Goal: Task Accomplishment & Management: Manage account settings

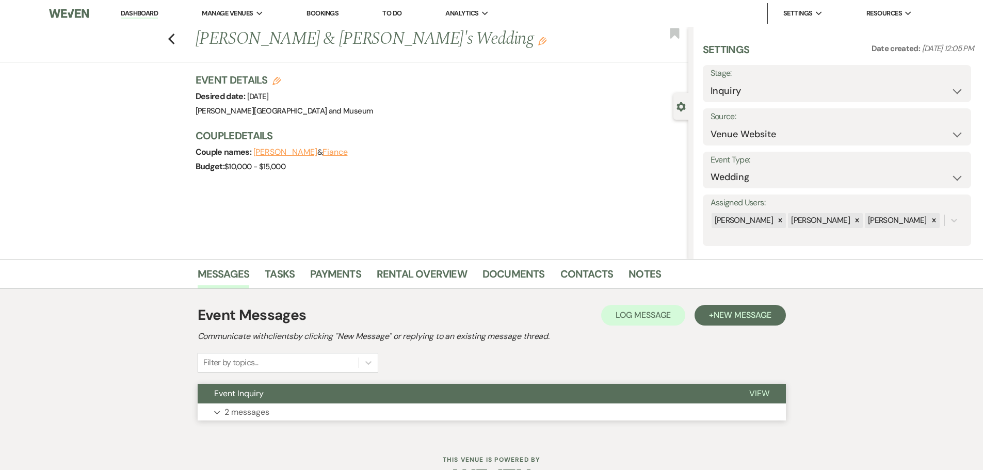
click at [287, 397] on button "Event Inquiry" at bounding box center [465, 394] width 535 height 20
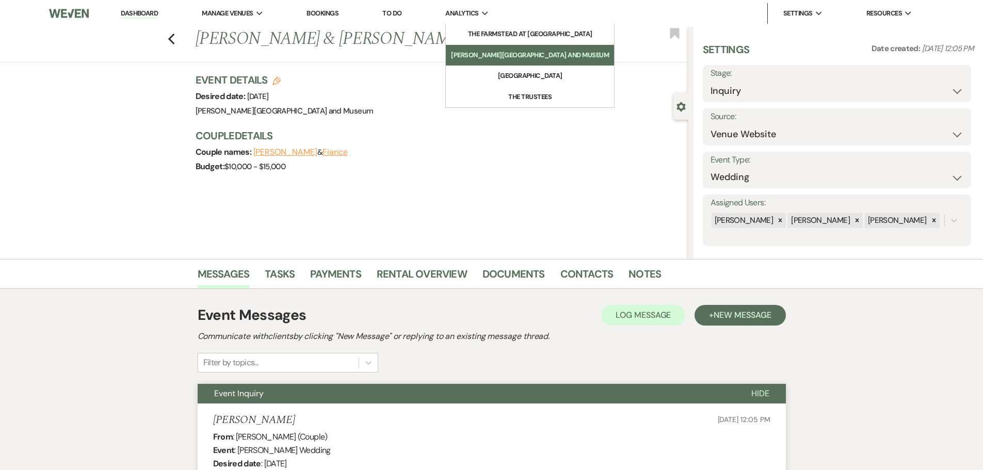
click at [498, 56] on li "[PERSON_NAME][GEOGRAPHIC_DATA] and Museum" at bounding box center [530, 55] width 158 height 10
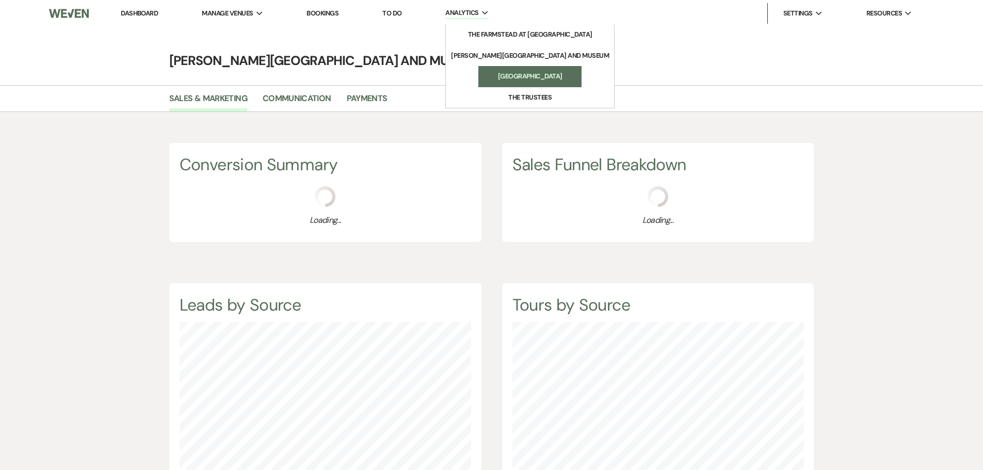
scroll to position [470, 983]
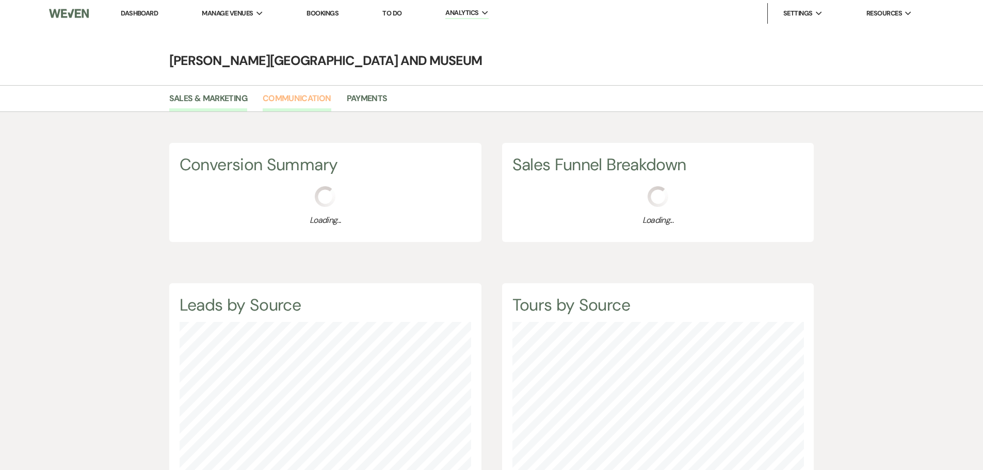
click at [322, 99] on link "Communication" at bounding box center [297, 102] width 69 height 20
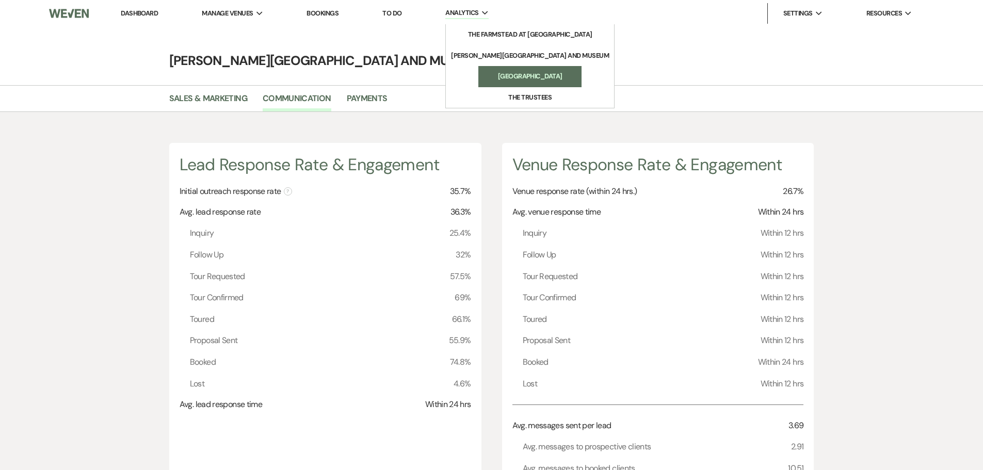
click at [514, 72] on li "[GEOGRAPHIC_DATA]" at bounding box center [530, 76] width 93 height 10
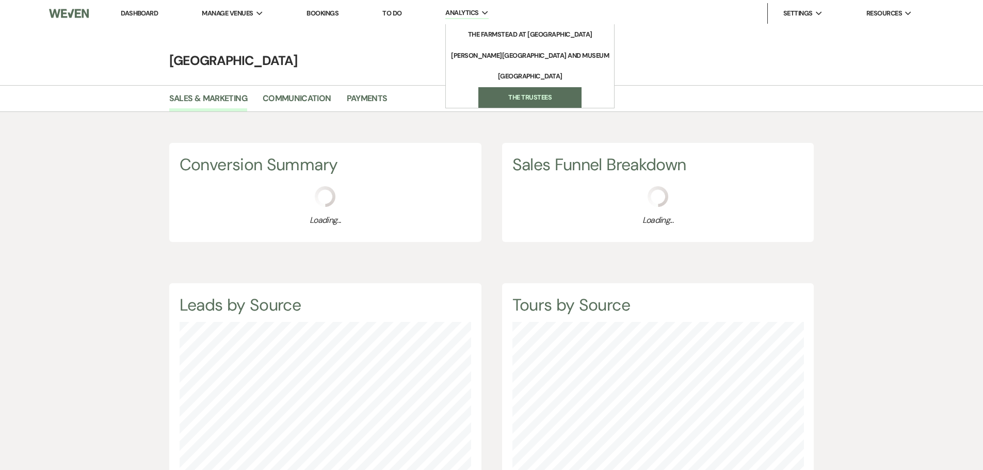
scroll to position [470, 983]
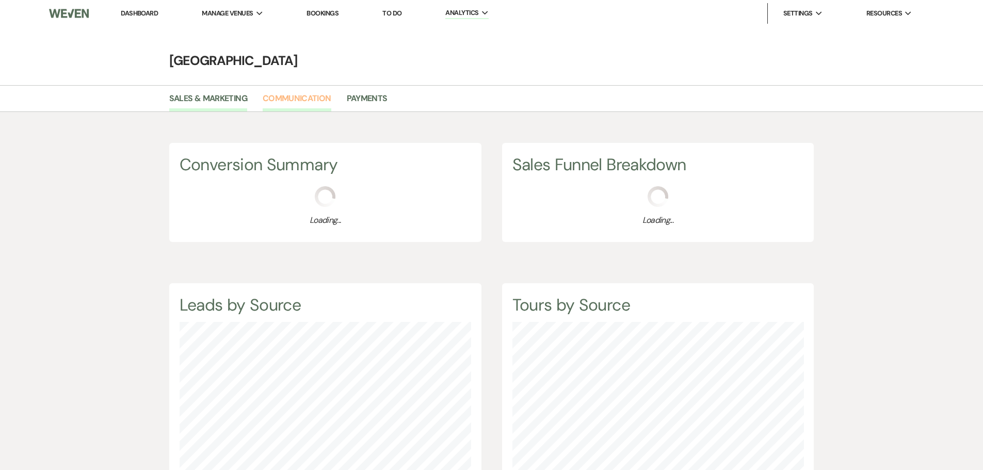
click at [312, 97] on link "Communication" at bounding box center [297, 102] width 69 height 20
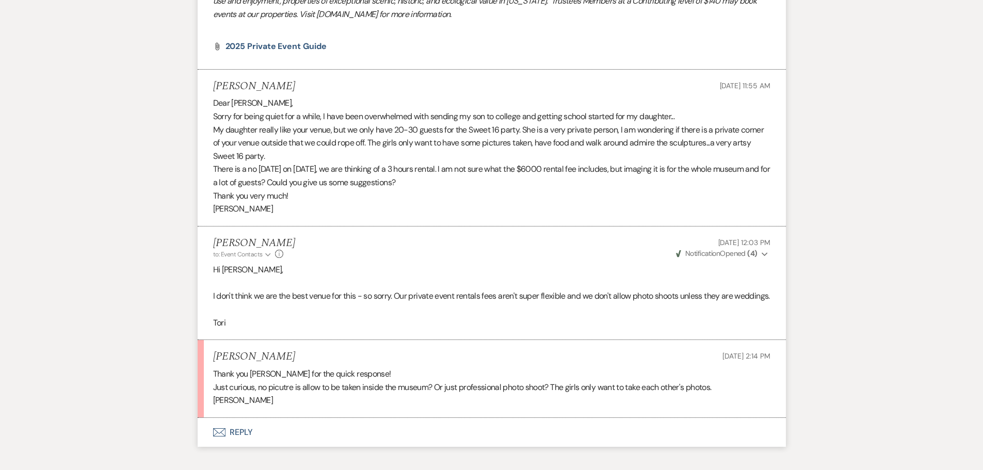
scroll to position [876, 0]
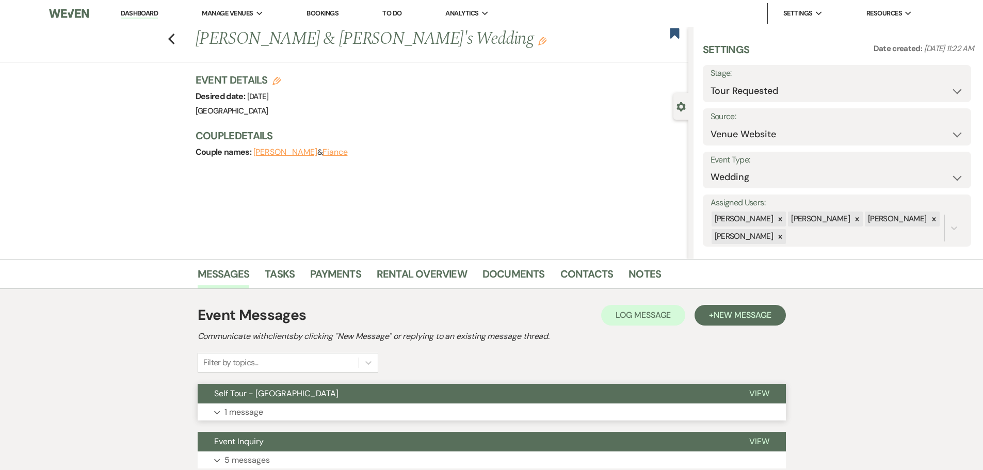
click at [369, 407] on button "Expand 1 message" at bounding box center [492, 413] width 588 height 18
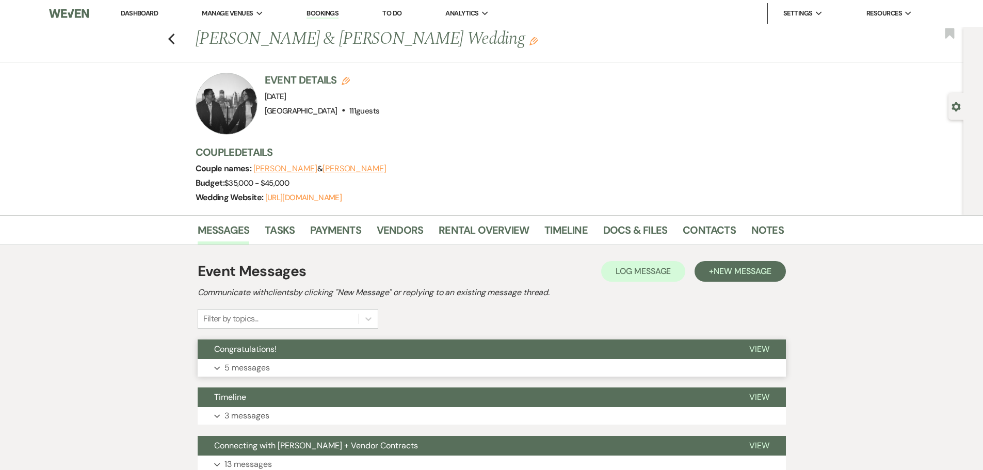
click at [292, 362] on button "Expand 5 messages" at bounding box center [492, 368] width 588 height 18
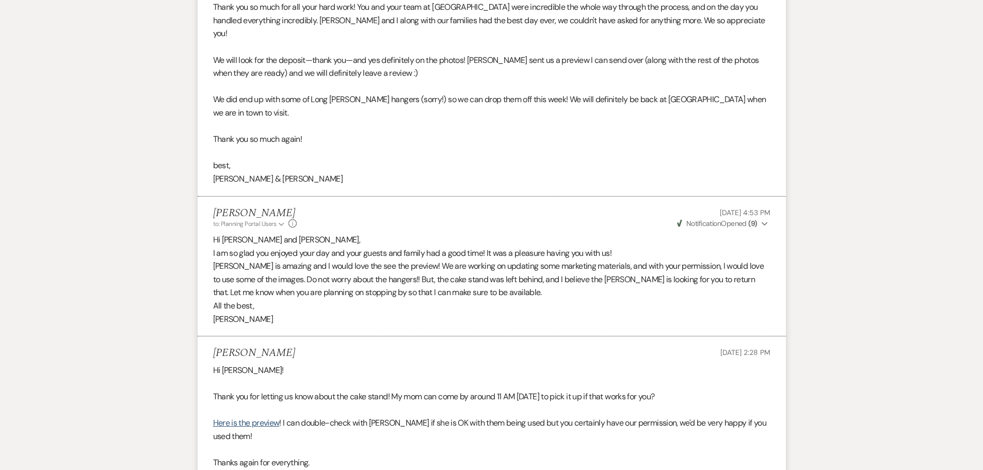
scroll to position [591, 0]
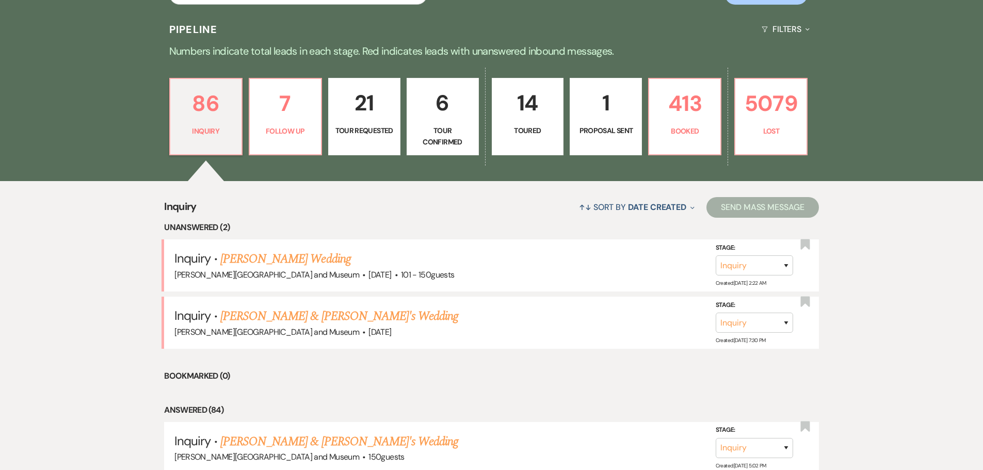
scroll to position [154, 0]
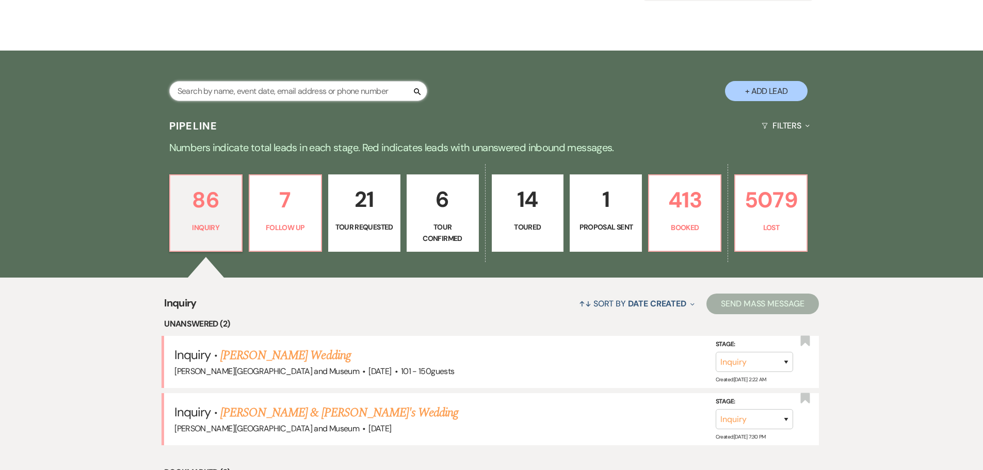
click at [252, 96] on input "text" at bounding box center [298, 91] width 258 height 20
type input "[PERSON_NAME]"
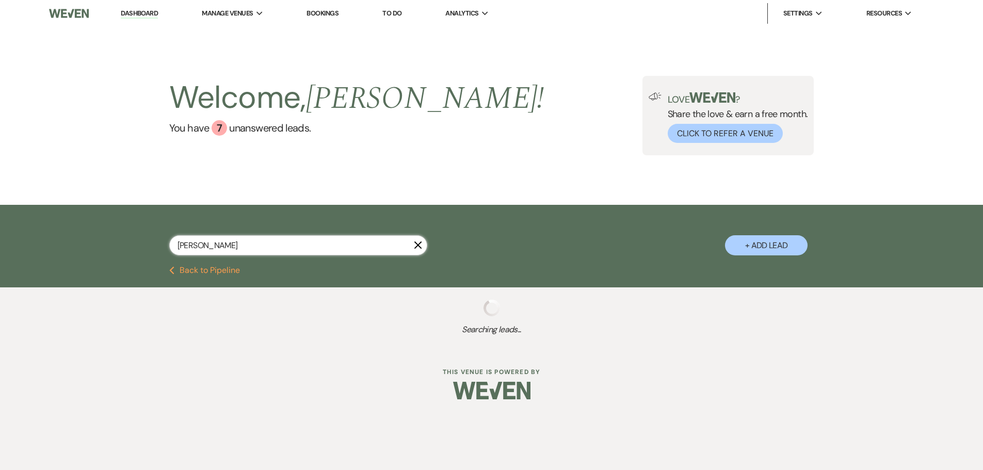
select select "5"
select select "8"
select select "5"
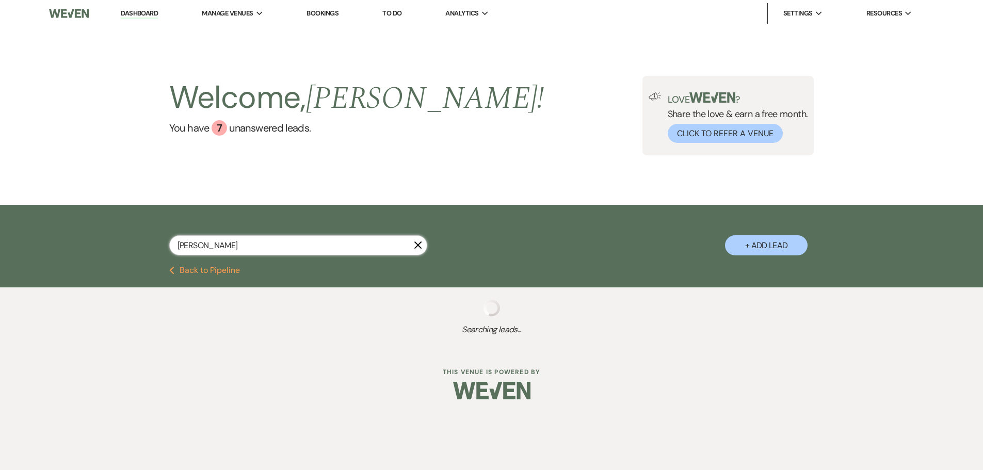
select select "8"
select select "10"
select select "8"
select select "5"
select select "8"
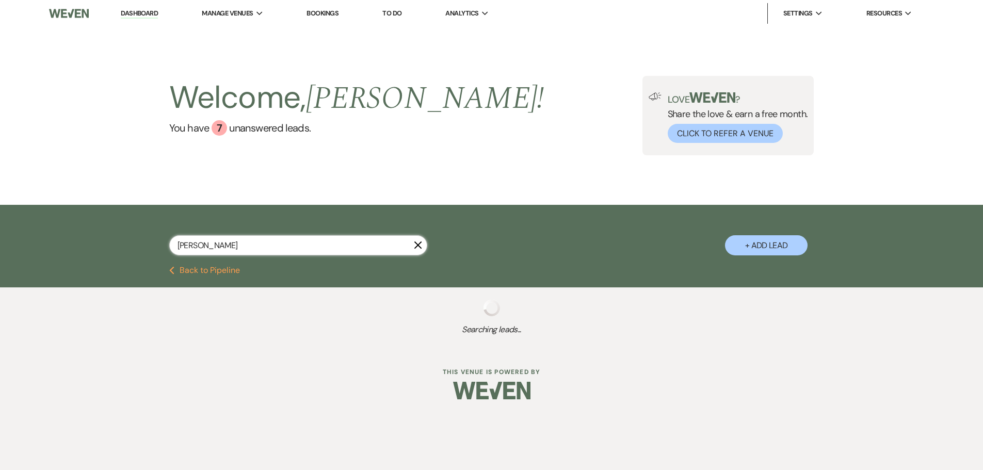
select select "5"
select select "8"
select select "5"
select select "8"
select select "5"
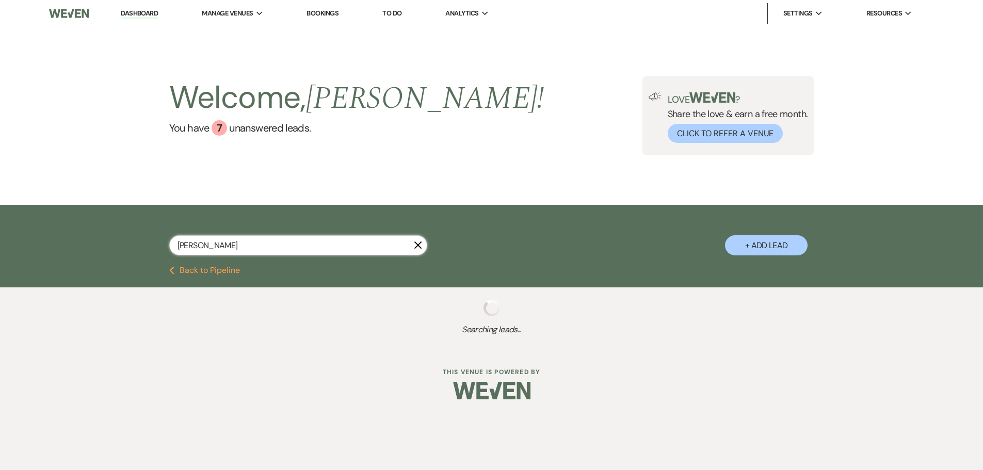
select select "8"
select select "5"
select select "8"
select select "5"
select select "8"
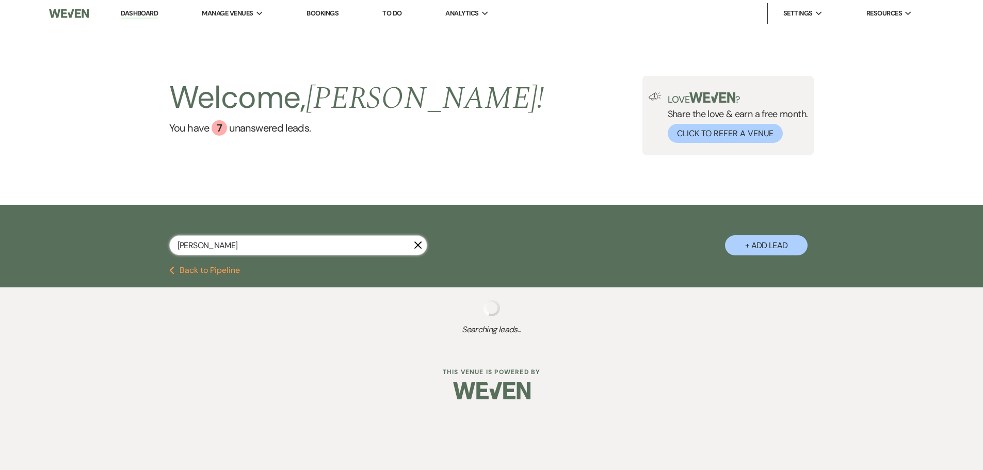
select select "5"
select select "8"
select select "5"
select select "8"
select select "5"
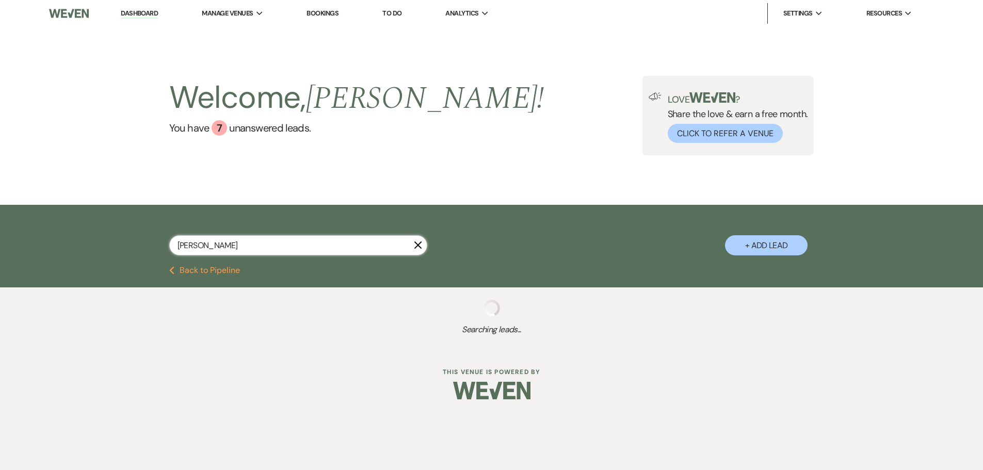
select select "8"
select select "5"
select select "8"
select select "5"
select select "8"
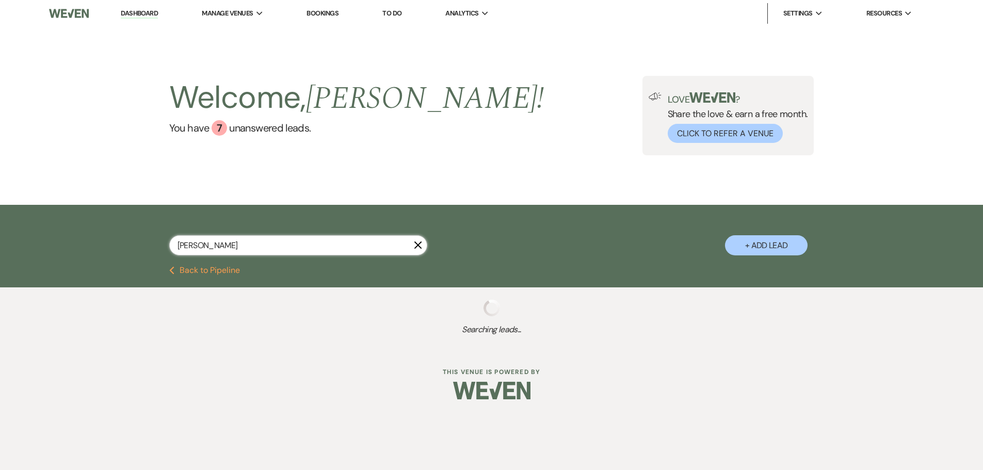
select select "5"
select select "8"
select select "5"
select select "8"
select select "6"
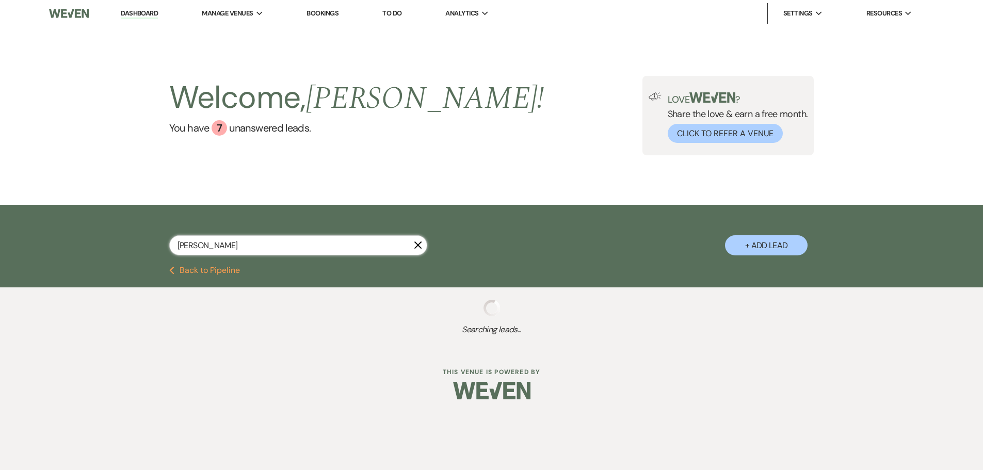
select select "8"
select select "5"
select select "8"
select select "5"
select select "8"
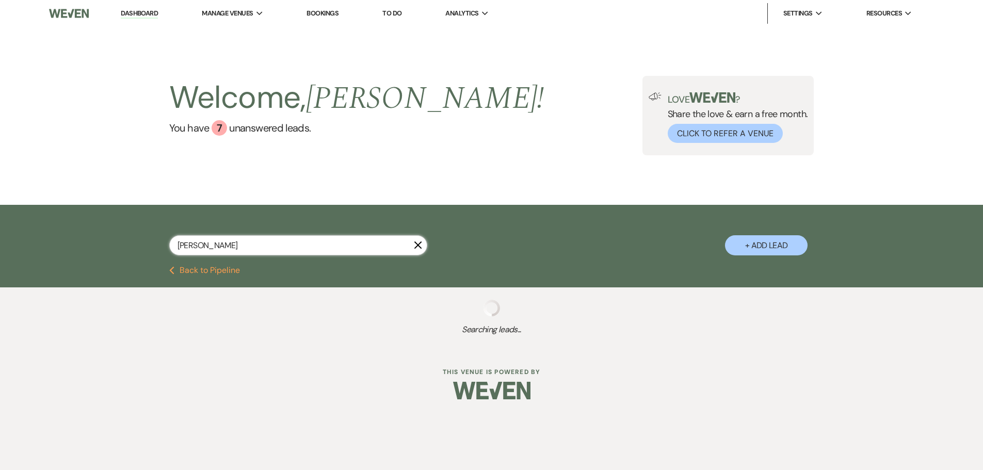
select select "5"
select select "8"
select select "6"
select select "8"
select select "10"
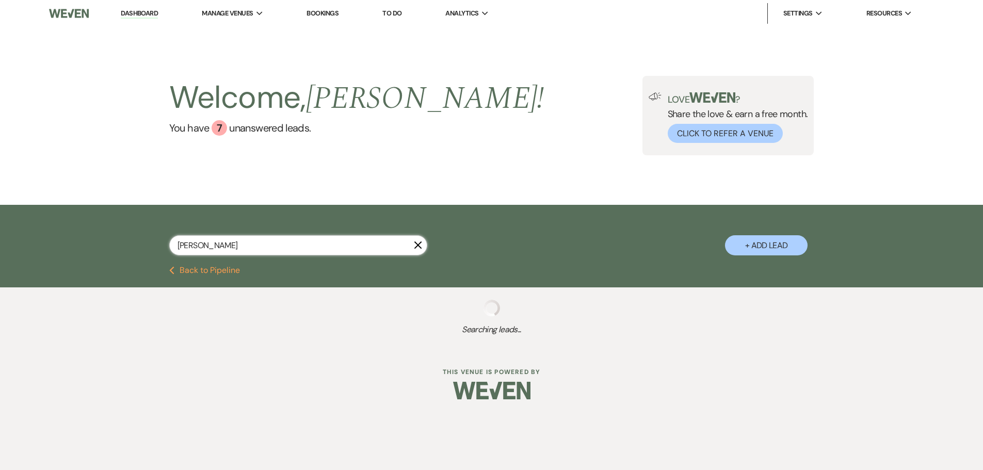
select select "8"
select select "5"
select select "8"
select select "5"
select select "8"
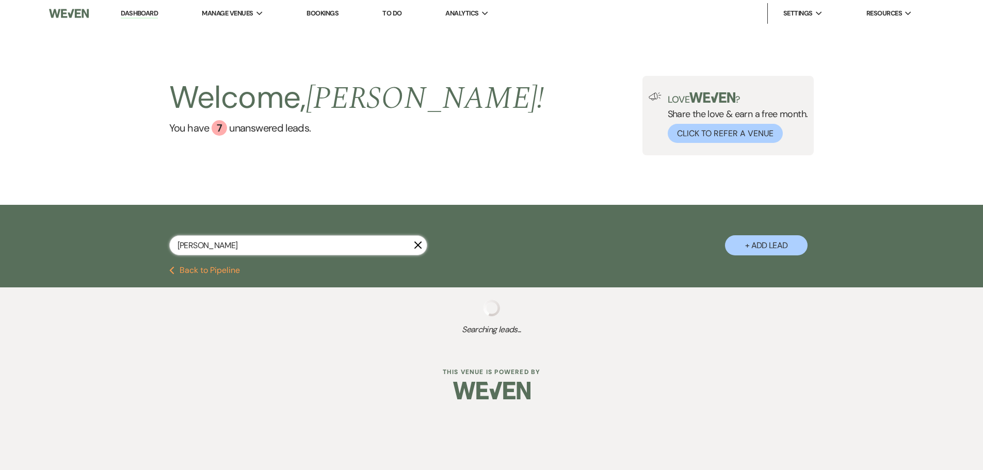
select select "5"
select select "8"
select select "5"
select select "8"
select select "10"
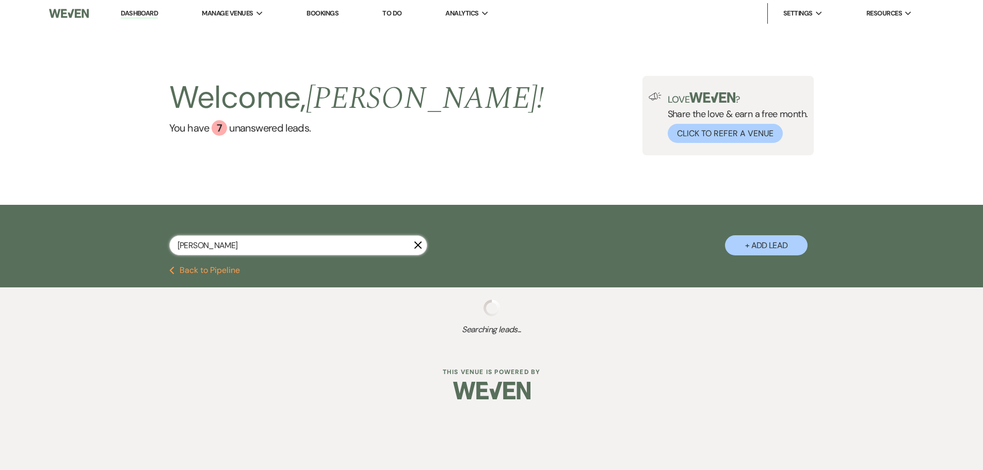
select select "8"
select select "5"
select select "8"
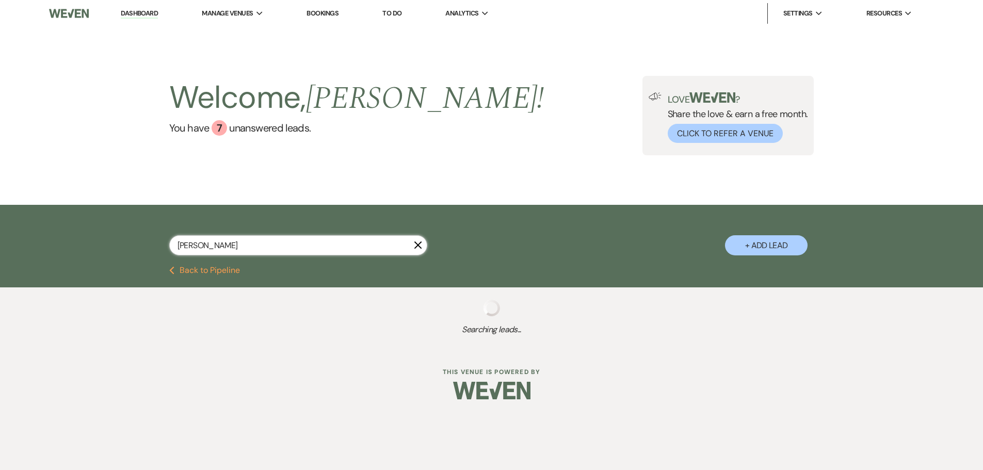
select select "8"
select select "2"
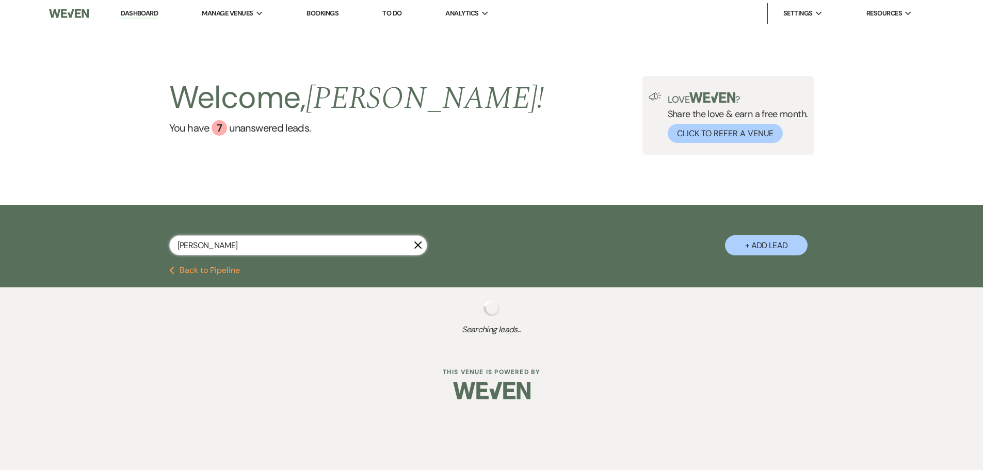
select select "8"
select select "2"
select select "8"
select select "2"
select select "8"
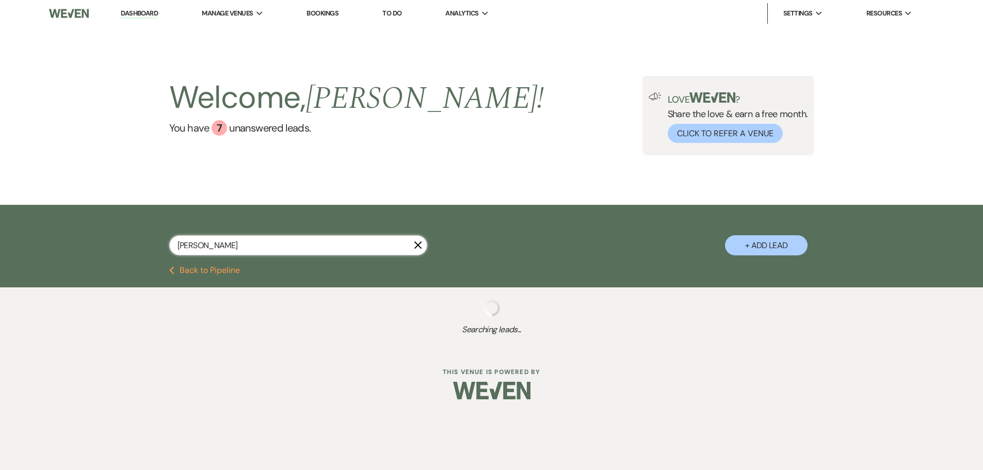
select select "2"
select select "8"
select select "2"
select select "8"
select select "2"
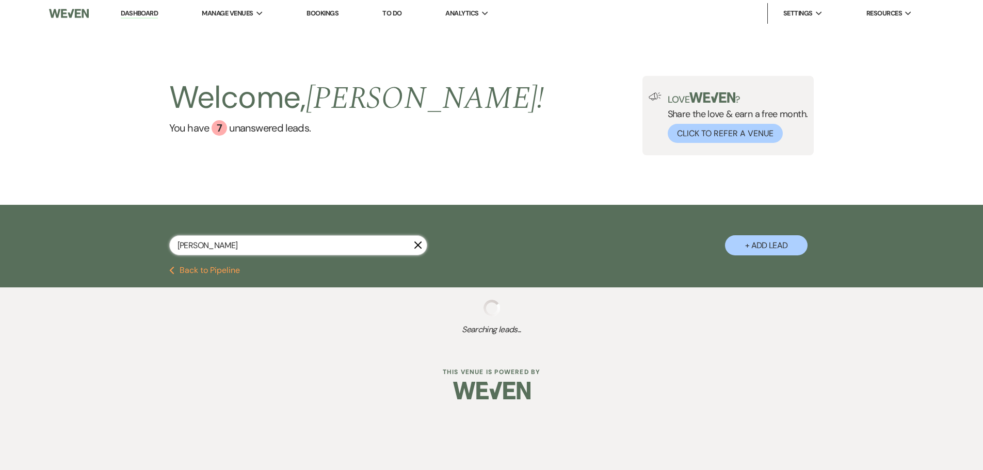
select select "8"
select select "2"
select select "8"
select select "2"
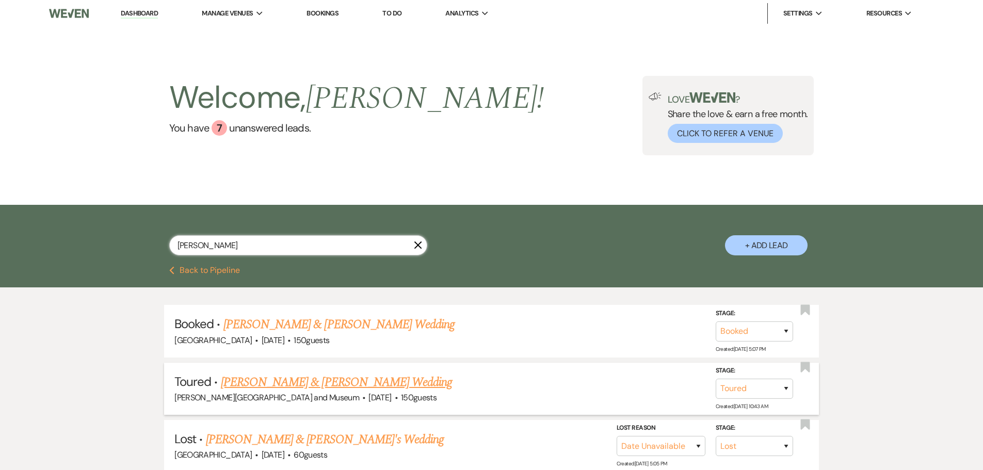
type input "[PERSON_NAME]"
click at [313, 384] on link "[PERSON_NAME] & [PERSON_NAME] Wedding" at bounding box center [336, 382] width 231 height 19
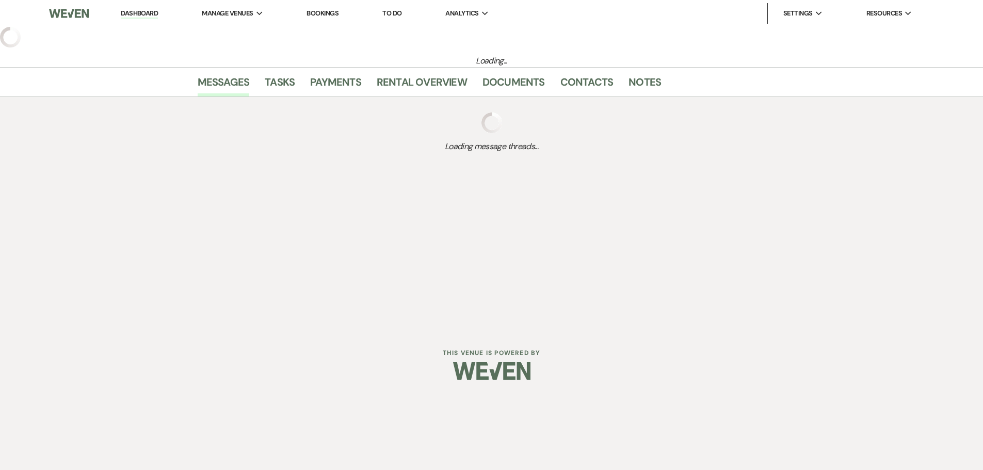
select select "5"
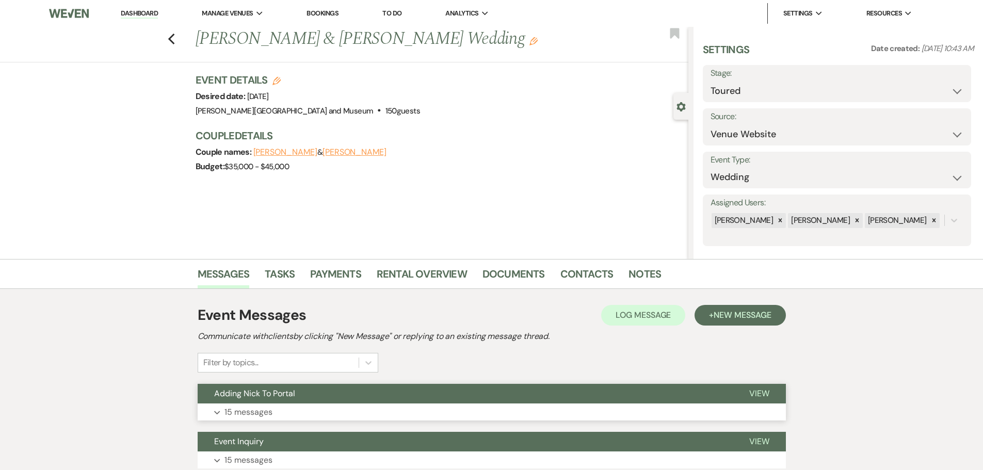
click at [312, 395] on button "Adding Nick To Portal" at bounding box center [465, 394] width 535 height 20
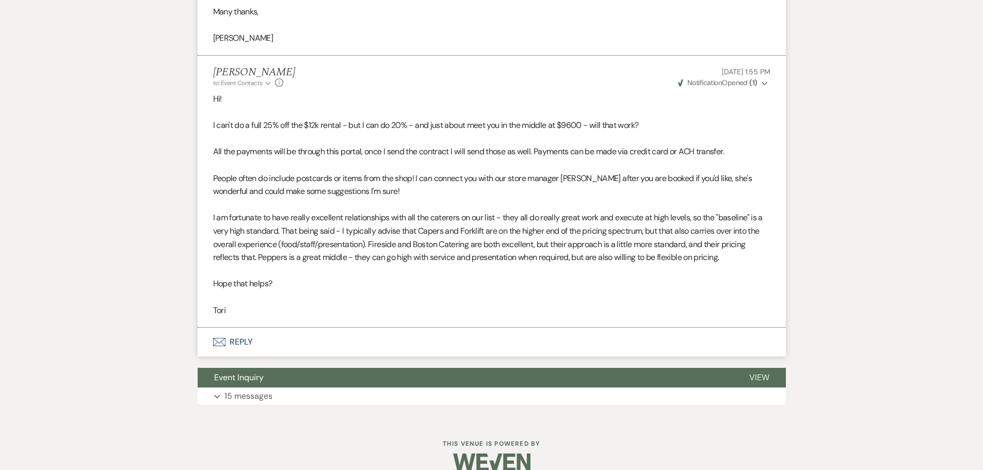
scroll to position [2395, 0]
